Goal: Transaction & Acquisition: Purchase product/service

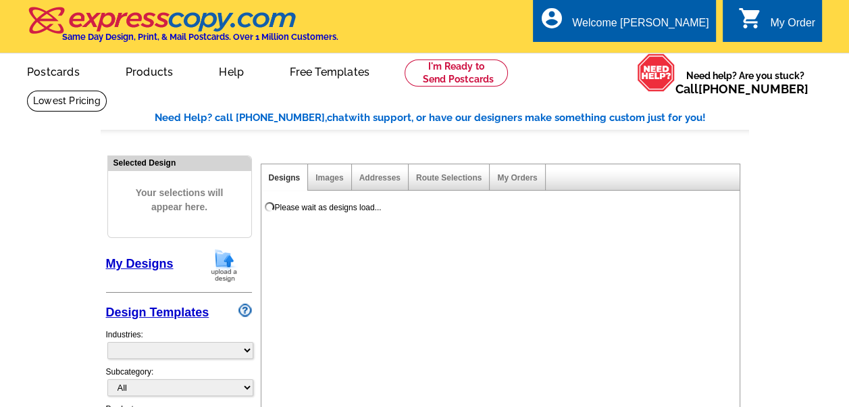
select select "785"
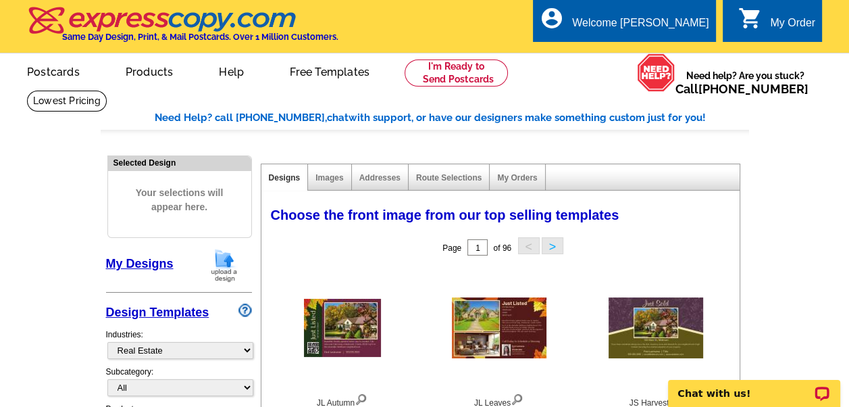
click at [161, 263] on link "My Designs" at bounding box center [140, 264] width 68 height 14
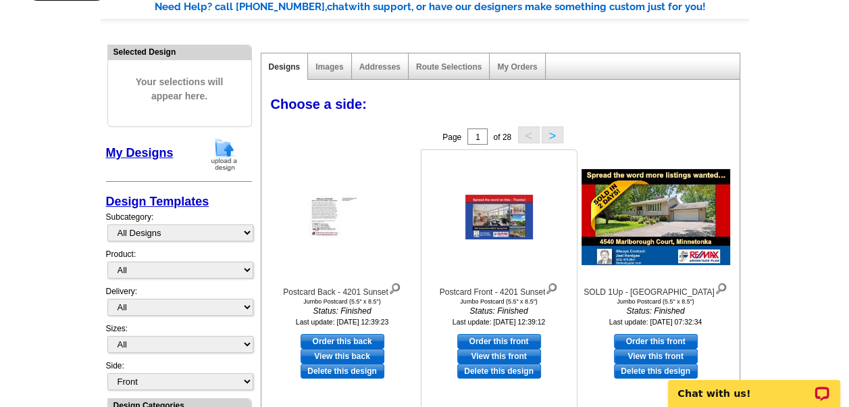
scroll to position [135, 0]
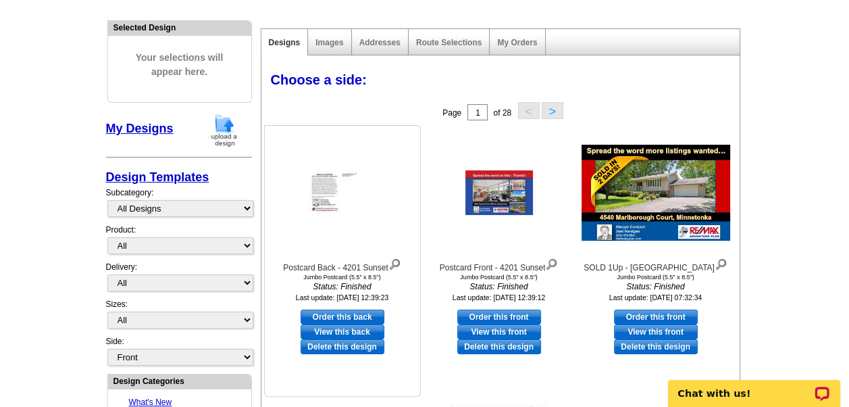
click at [333, 347] on link "Delete this design" at bounding box center [343, 346] width 84 height 15
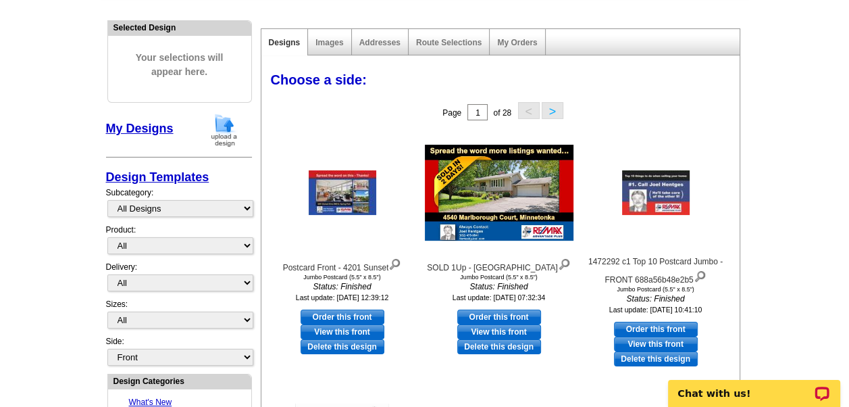
click at [222, 128] on img at bounding box center [224, 130] width 35 height 34
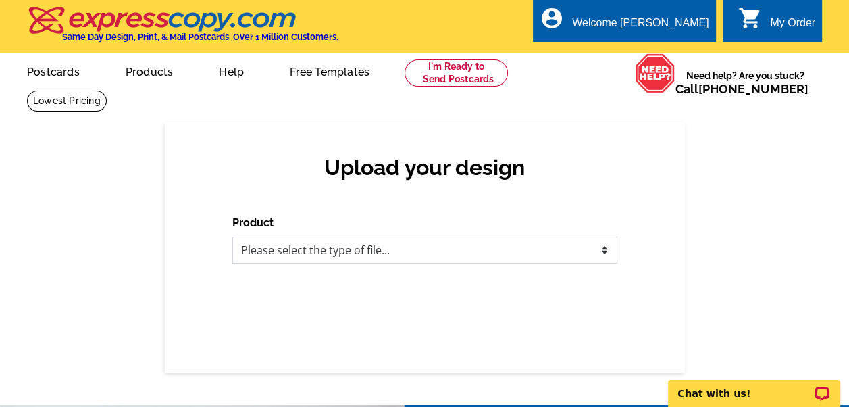
click at [313, 258] on select "Please select the type of file... Postcards Business Cards Letters and flyers G…" at bounding box center [424, 249] width 385 height 27
select select "1"
click at [232, 237] on select "Please select the type of file... Postcards Business Cards Letters and flyers G…" at bounding box center [424, 249] width 385 height 27
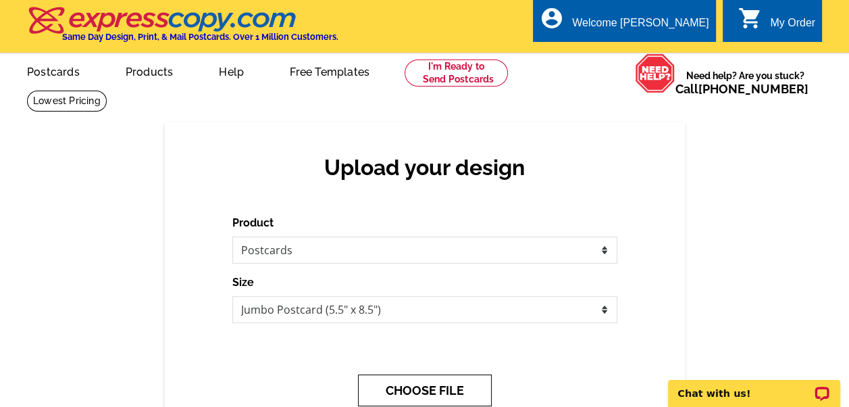
click at [421, 384] on button "CHOOSE FILE" at bounding box center [425, 390] width 134 height 32
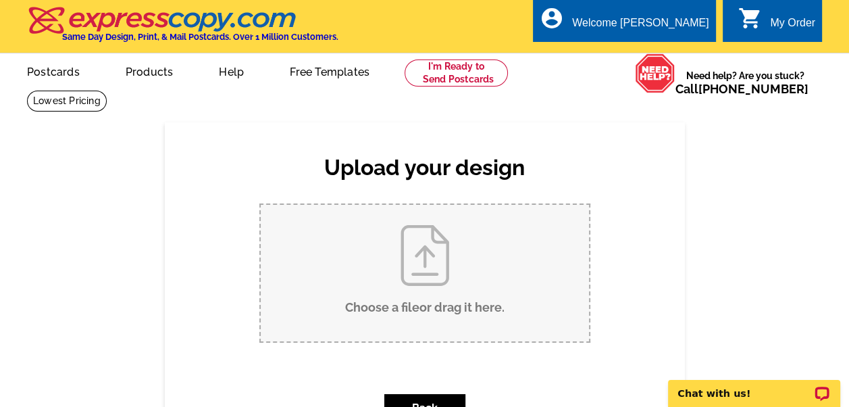
click at [431, 309] on input "Choose a file or drag it here ." at bounding box center [425, 273] width 328 height 136
type input "C:\fakepath\Postcard Back - 4201 Sunset.pdf"
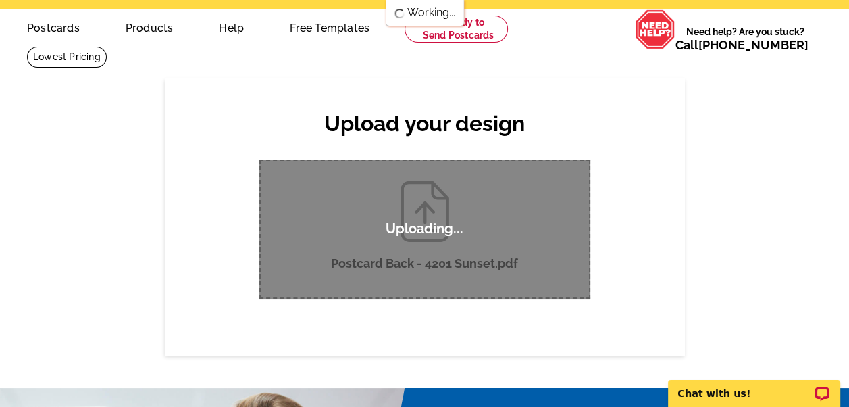
scroll to position [68, 0]
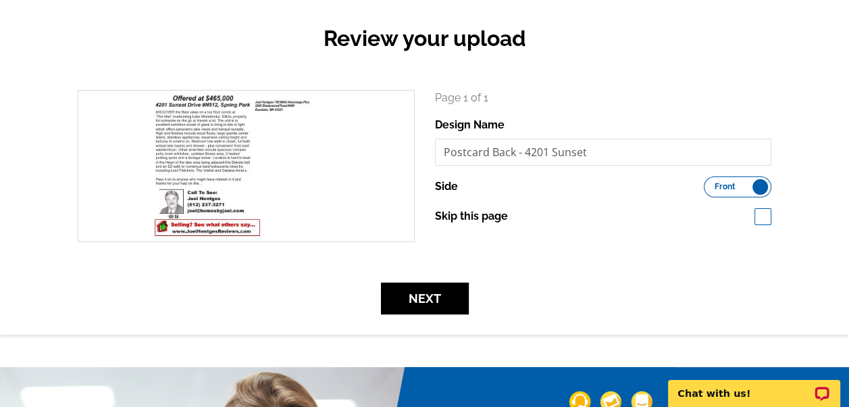
scroll to position [135, 0]
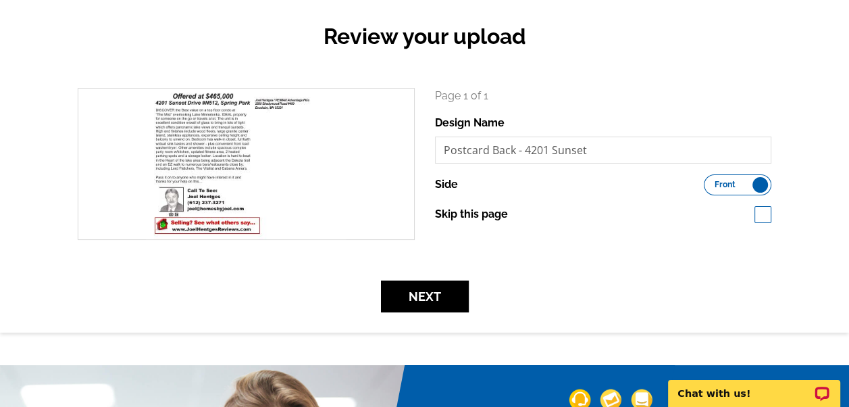
click at [746, 185] on label "Front Back" at bounding box center [738, 184] width 68 height 21
click at [710, 181] on input "Front Back" at bounding box center [710, 181] width 0 height 0
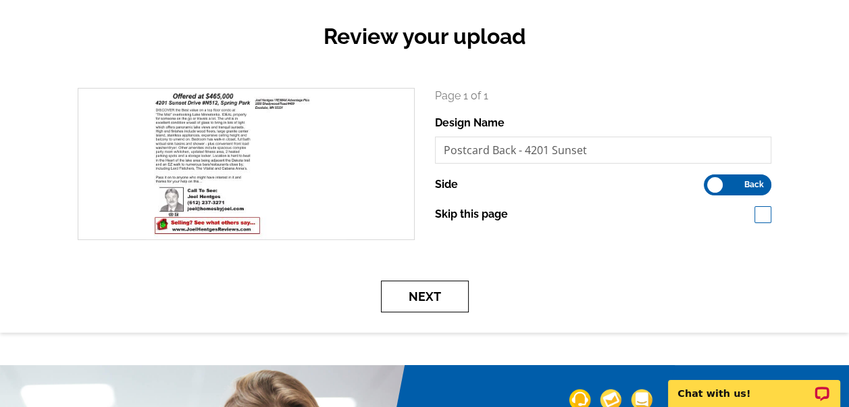
click at [422, 295] on button "Next" at bounding box center [425, 296] width 88 height 32
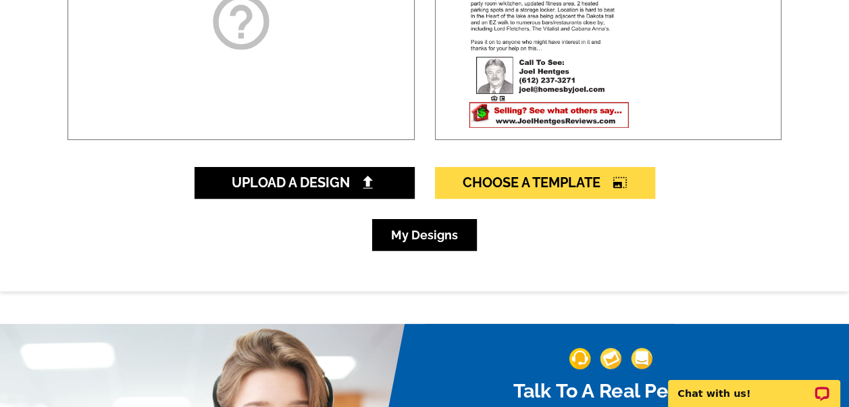
click at [430, 235] on link "My Designs" at bounding box center [424, 235] width 105 height 32
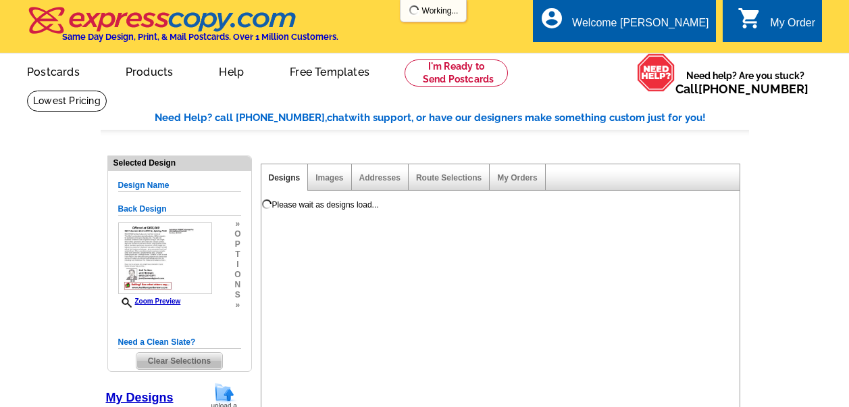
select select "1"
select select "2"
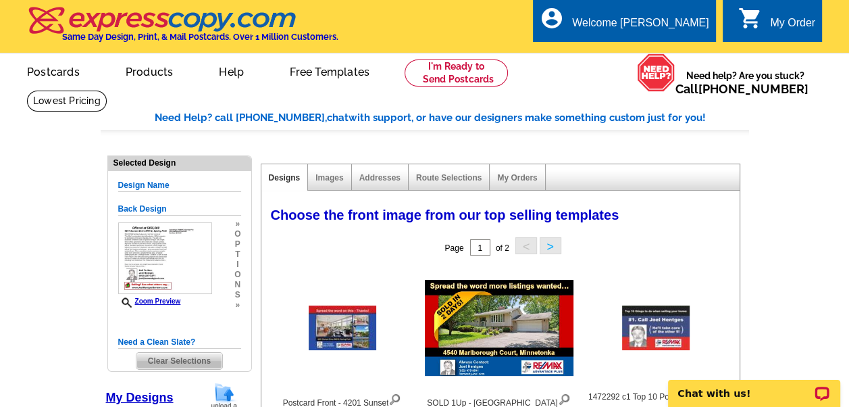
click at [178, 360] on span "Clear Selections" at bounding box center [179, 361] width 86 height 16
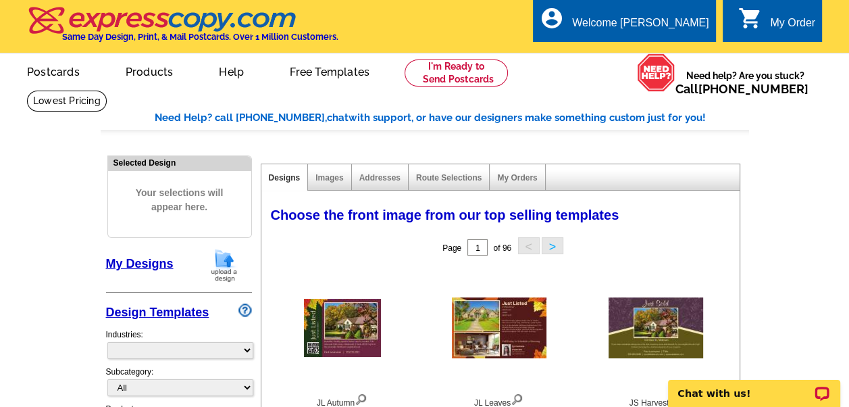
select select "785"
click at [146, 260] on link "My Designs" at bounding box center [140, 264] width 68 height 14
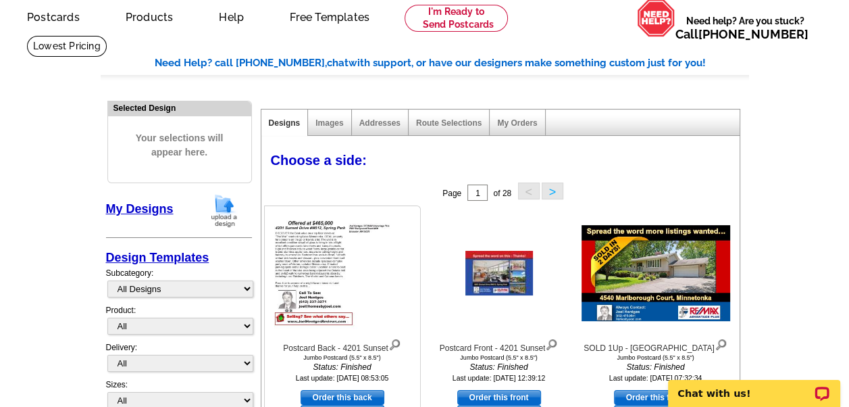
scroll to position [135, 0]
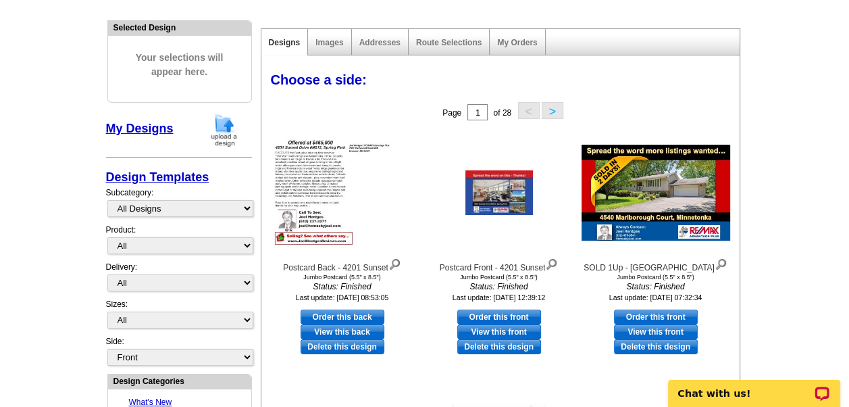
click at [222, 125] on img at bounding box center [224, 130] width 35 height 34
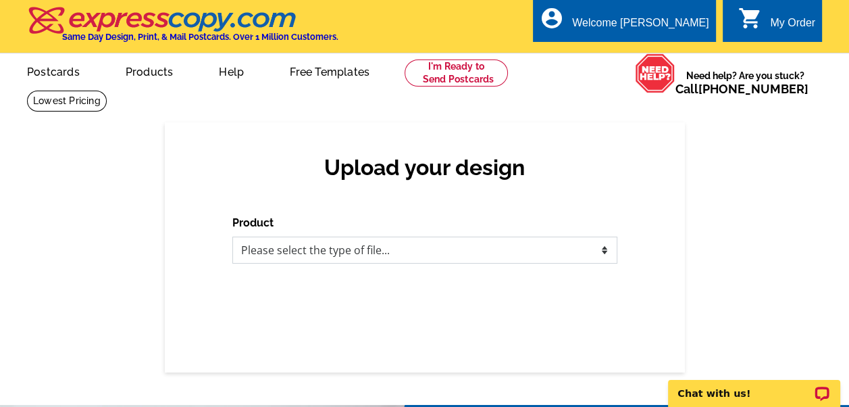
click at [350, 252] on select "Please select the type of file... Postcards Business Cards Letters and flyers G…" at bounding box center [424, 249] width 385 height 27
select select "1"
click at [232, 237] on select "Please select the type of file... Postcards Business Cards Letters and flyers G…" at bounding box center [424, 249] width 385 height 27
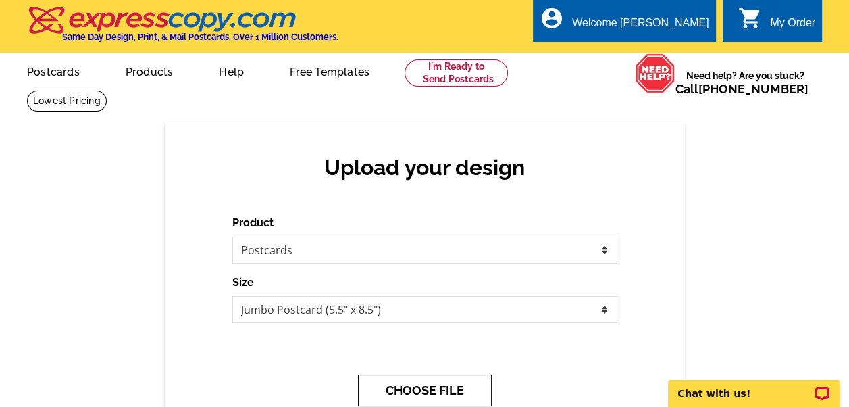
click at [398, 378] on button "CHOOSE FILE" at bounding box center [425, 390] width 134 height 32
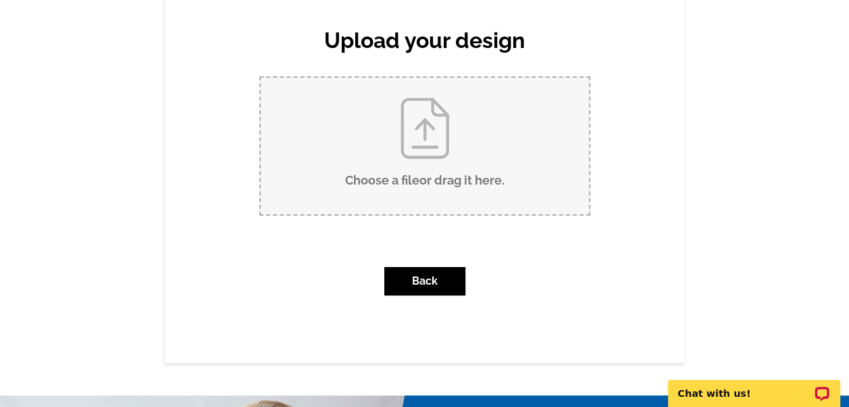
scroll to position [135, 0]
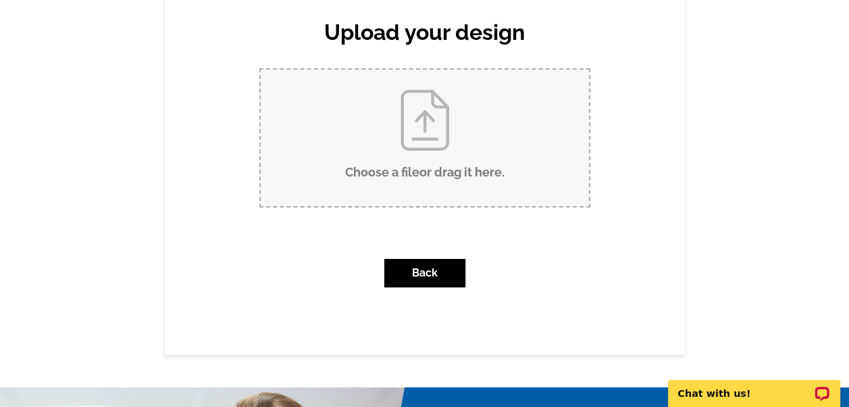
click at [432, 163] on input "Choose a file or drag it here ." at bounding box center [425, 138] width 328 height 136
type input "C:\fakepath\Searching-Jumbo-Back.pdf"
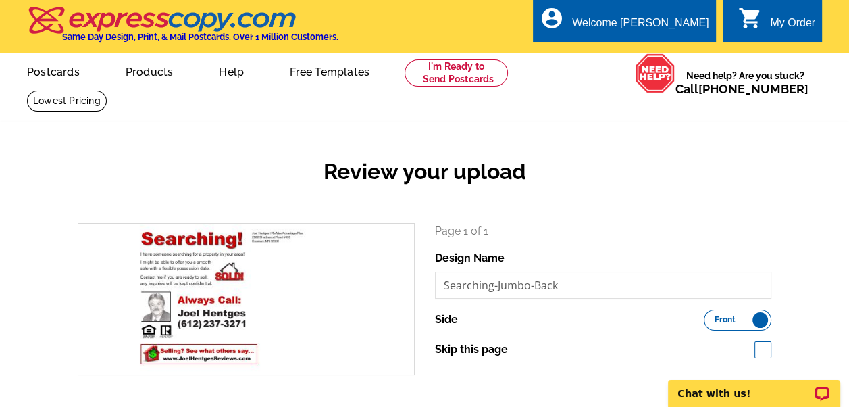
click at [746, 319] on label "Front Back" at bounding box center [738, 319] width 68 height 21
click at [710, 316] on input "Front Back" at bounding box center [710, 316] width 0 height 0
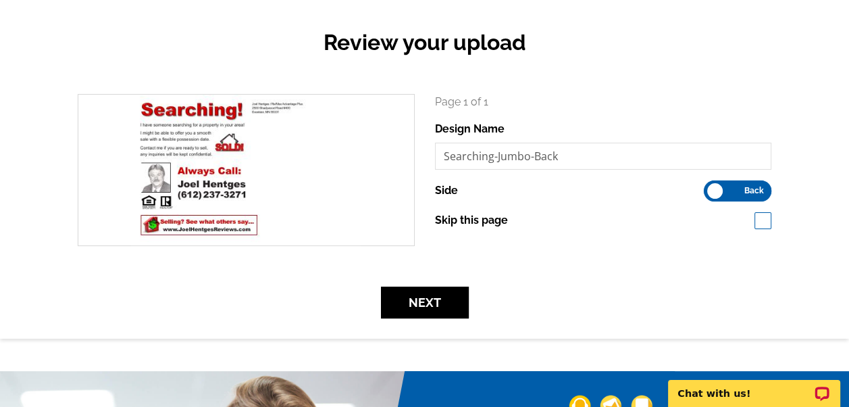
scroll to position [135, 0]
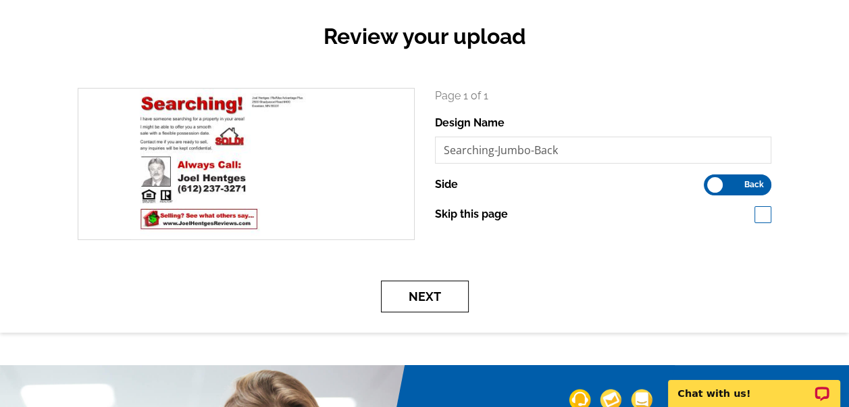
click at [421, 293] on button "Next" at bounding box center [425, 296] width 88 height 32
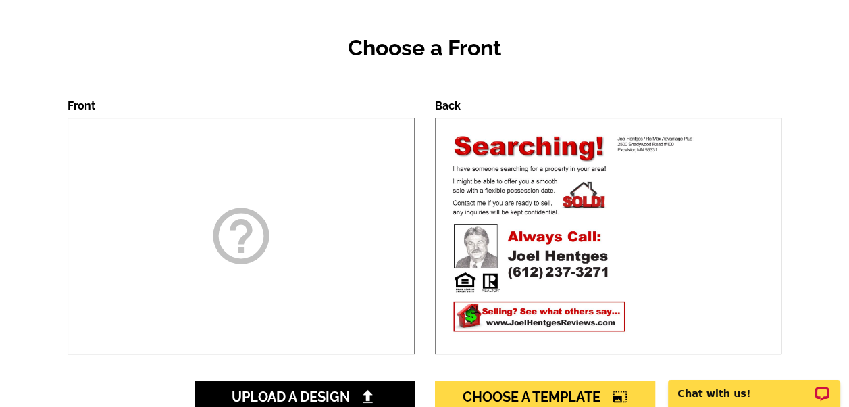
scroll to position [203, 0]
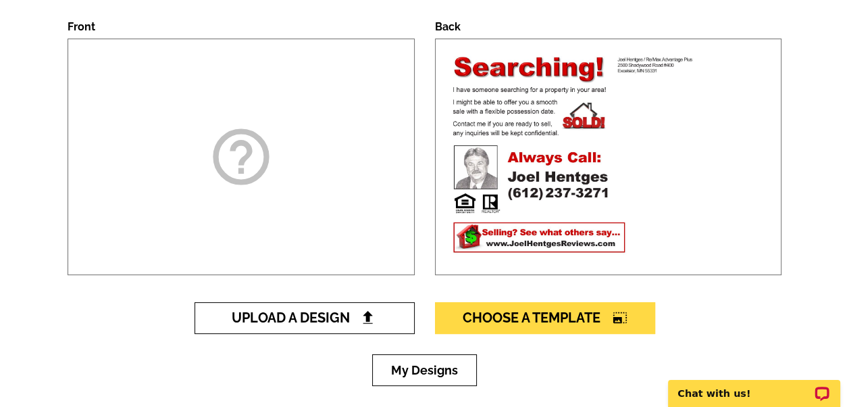
click at [335, 307] on link "Upload A Design" at bounding box center [304, 318] width 220 height 32
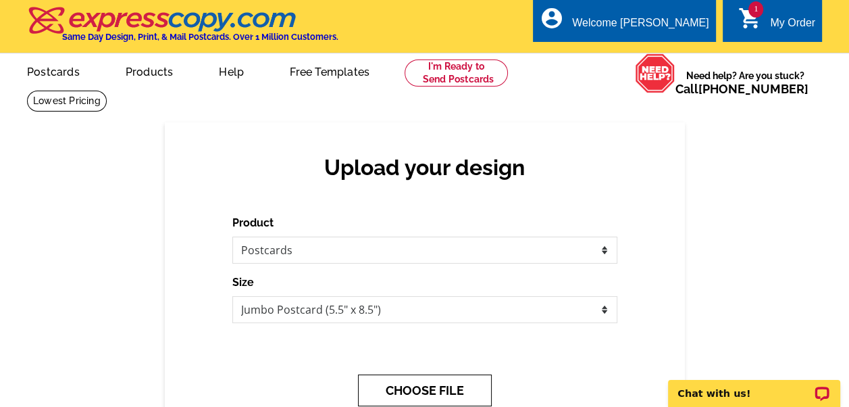
click at [400, 393] on button "CHOOSE FILE" at bounding box center [425, 390] width 134 height 32
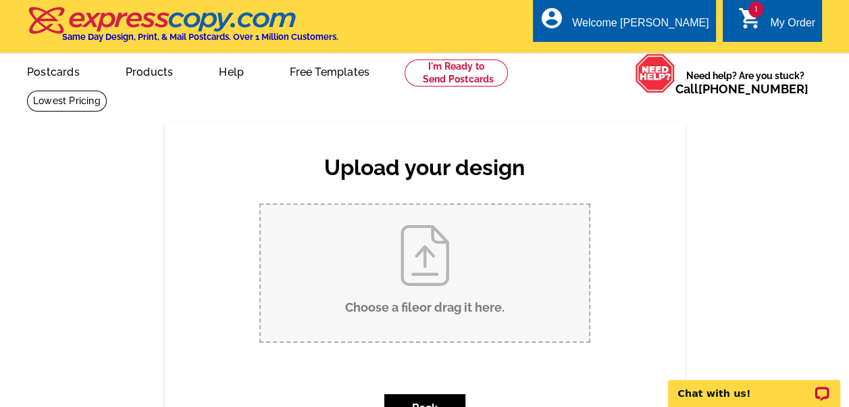
click at [411, 269] on input "Choose a file or drag it here ." at bounding box center [425, 273] width 328 height 136
type input "C:\fakepath\Searching-Jumbo-Front.pdf"
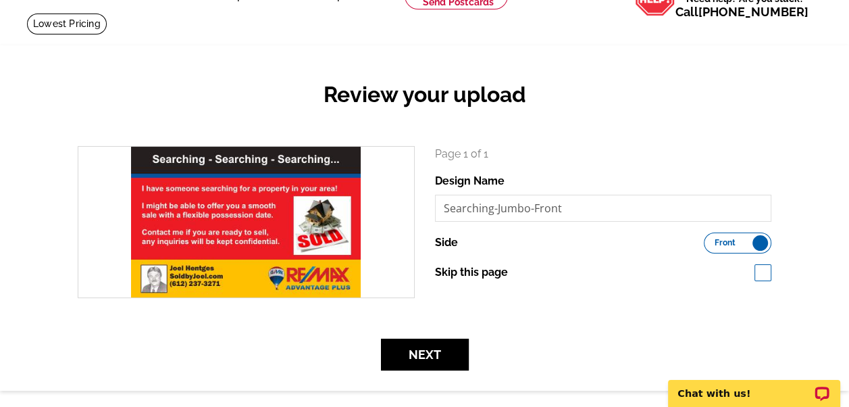
scroll to position [135, 0]
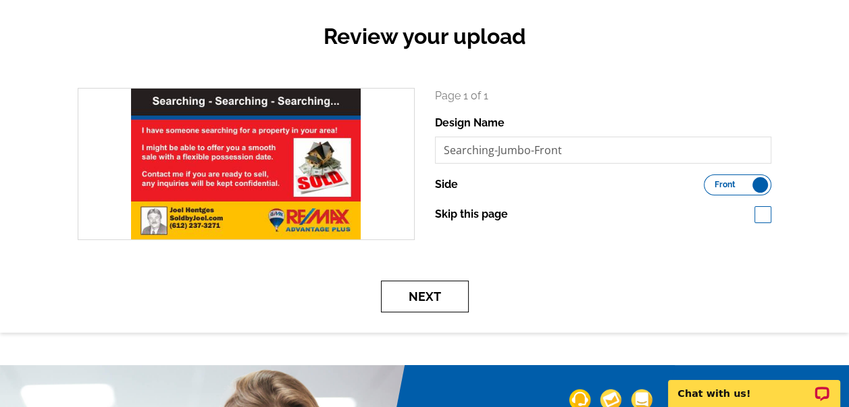
click at [413, 291] on button "Next" at bounding box center [425, 296] width 88 height 32
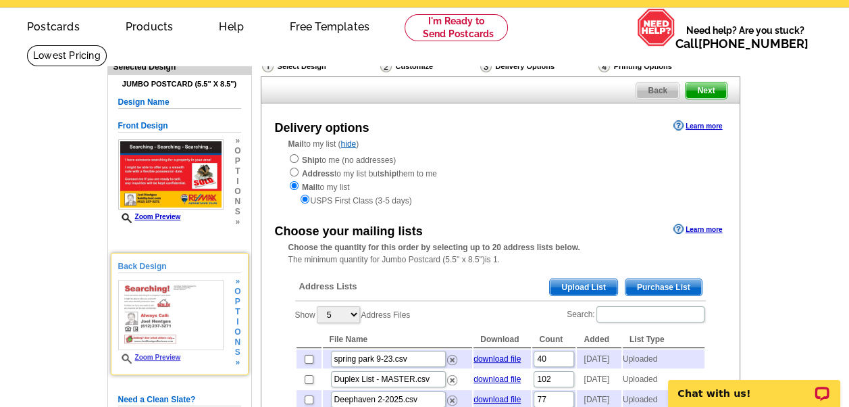
scroll to position [135, 0]
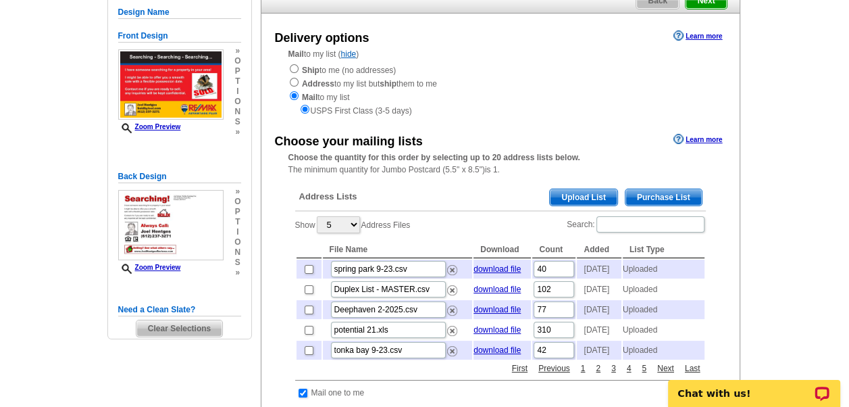
click at [187, 327] on span "Clear Selections" at bounding box center [179, 328] width 86 height 16
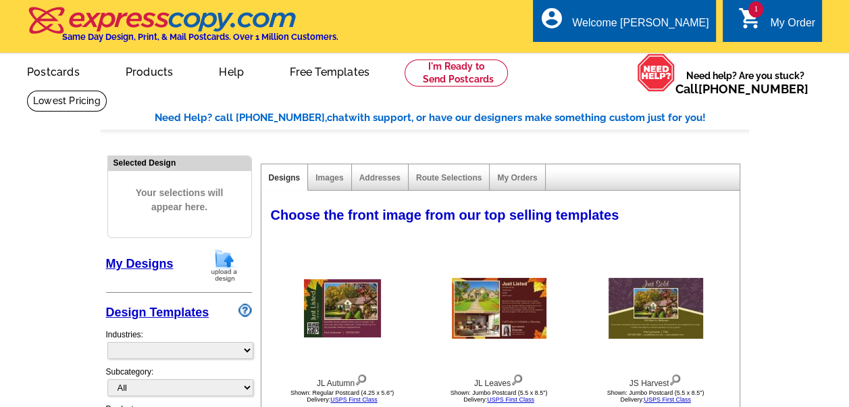
select select "785"
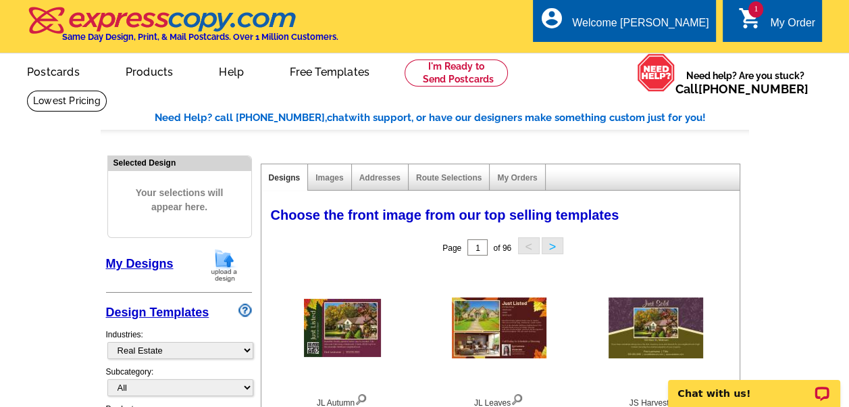
click at [772, 22] on div "My Order" at bounding box center [792, 26] width 45 height 19
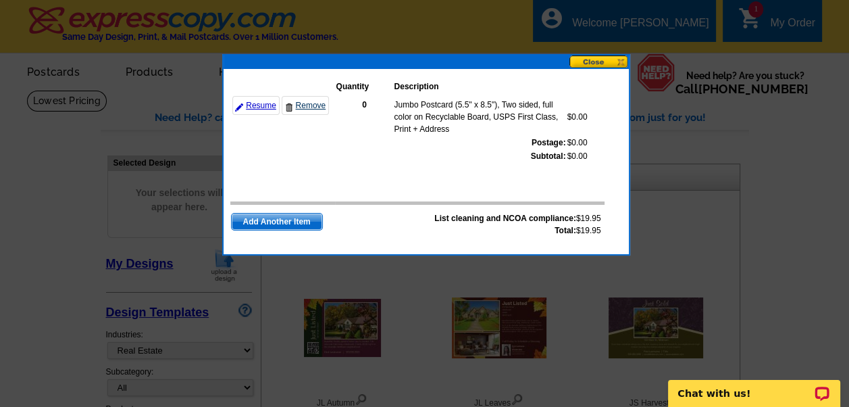
click at [312, 103] on link "Remove" at bounding box center [305, 105] width 47 height 19
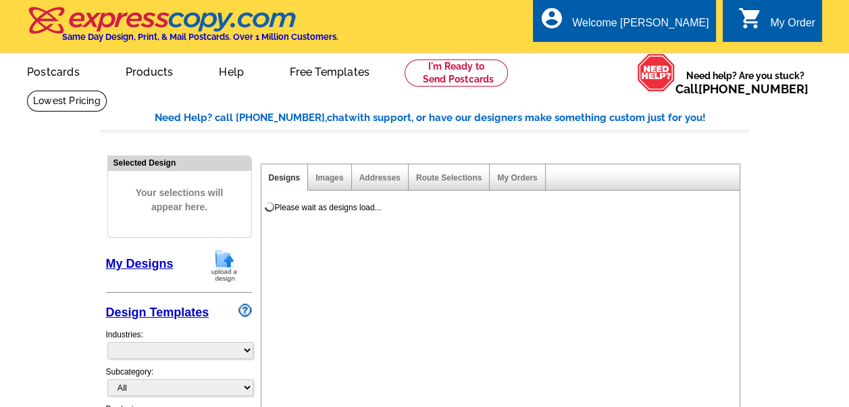
select select "785"
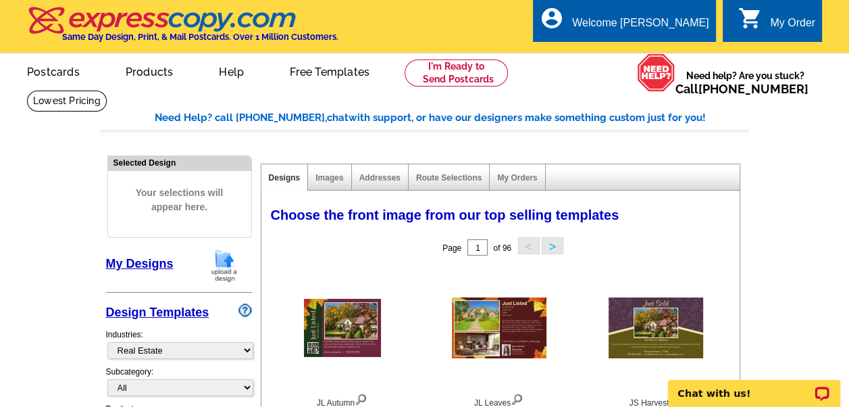
click at [158, 259] on link "My Designs" at bounding box center [140, 264] width 68 height 14
